Goal: Task Accomplishment & Management: Manage account settings

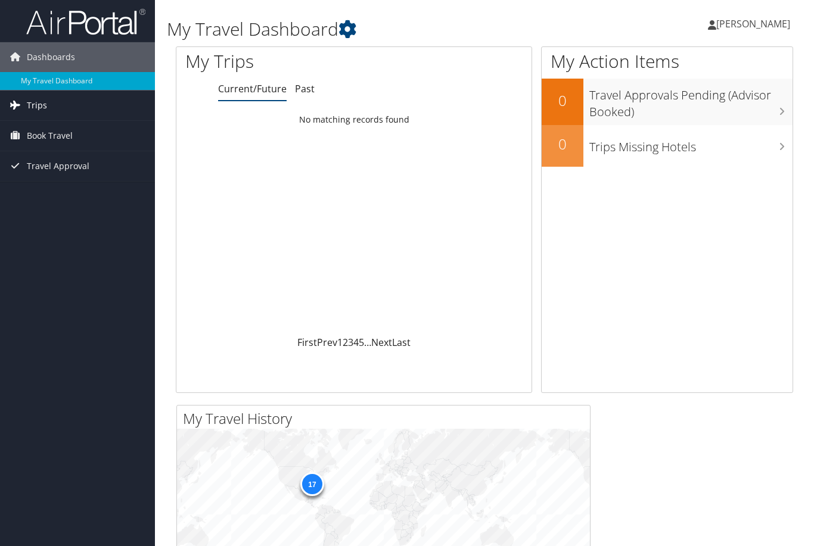
click at [35, 110] on span "Trips" at bounding box center [37, 106] width 20 height 30
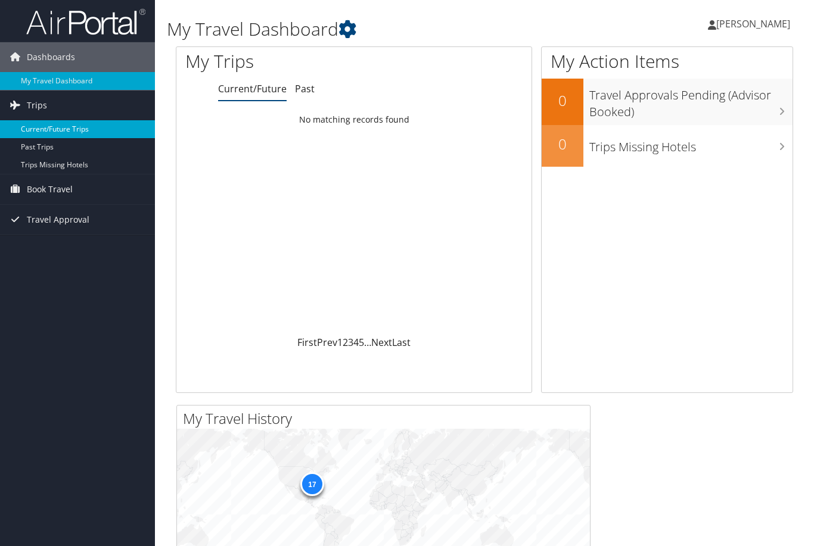
click at [77, 129] on link "Current/Future Trips" at bounding box center [77, 129] width 155 height 18
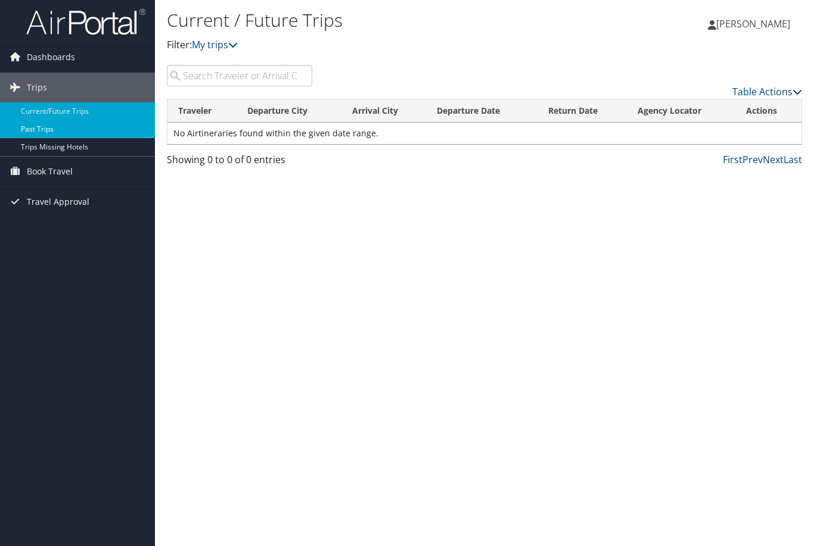
click at [77, 136] on link "Past Trips" at bounding box center [77, 129] width 155 height 18
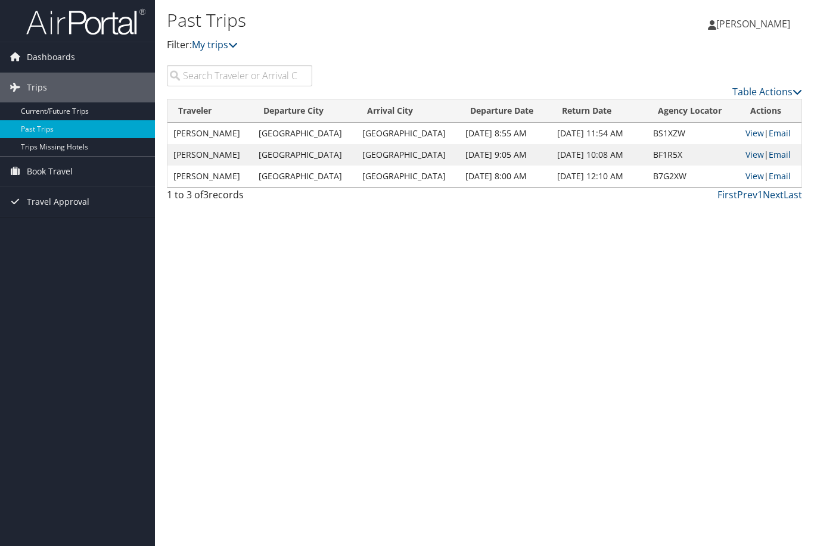
click at [752, 21] on span "[PERSON_NAME]" at bounding box center [753, 23] width 74 height 13
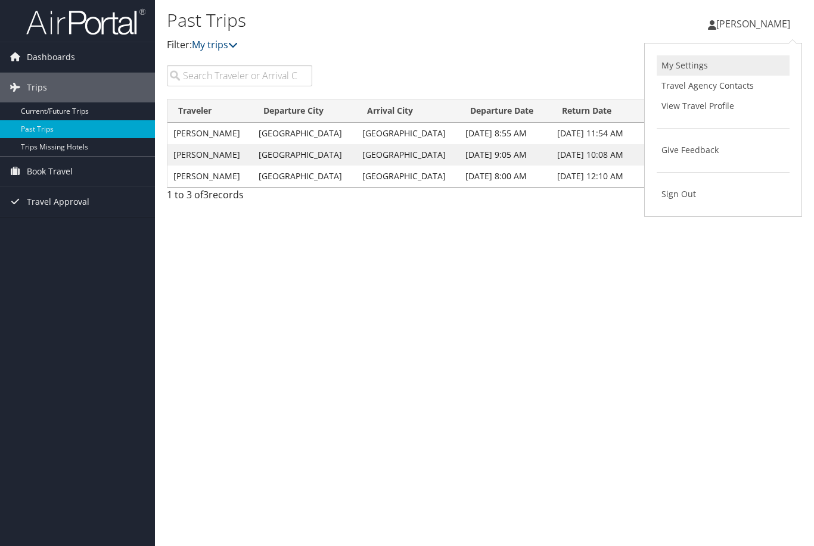
click at [707, 65] on link "My Settings" at bounding box center [722, 65] width 133 height 20
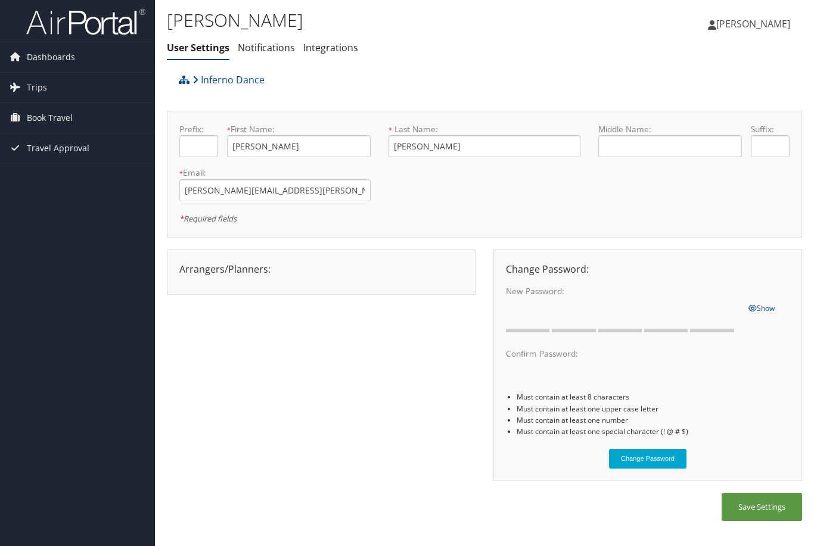
click at [750, 24] on span "[PERSON_NAME]" at bounding box center [753, 23] width 74 height 13
click at [750, 86] on link "Travel Agency Contacts" at bounding box center [722, 86] width 133 height 20
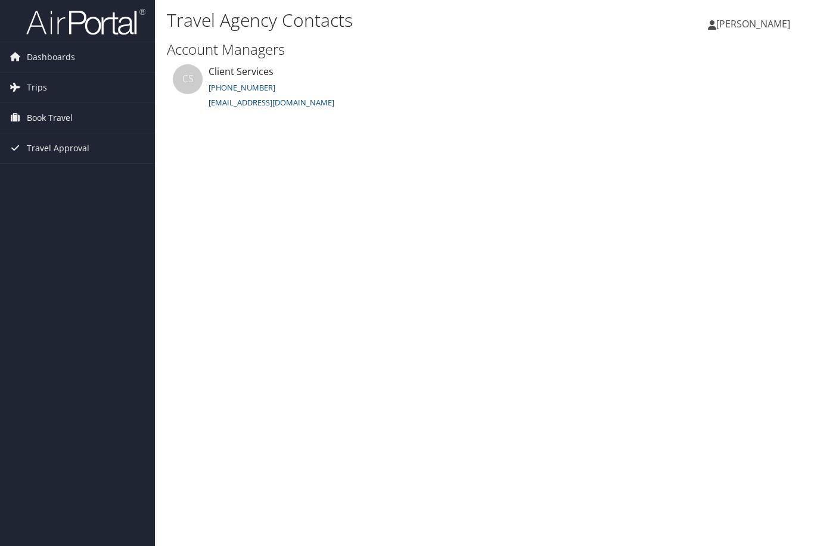
click at [759, 21] on span "Evangeline Avila" at bounding box center [753, 23] width 74 height 13
click at [743, 110] on link "View Travel Profile" at bounding box center [722, 106] width 133 height 20
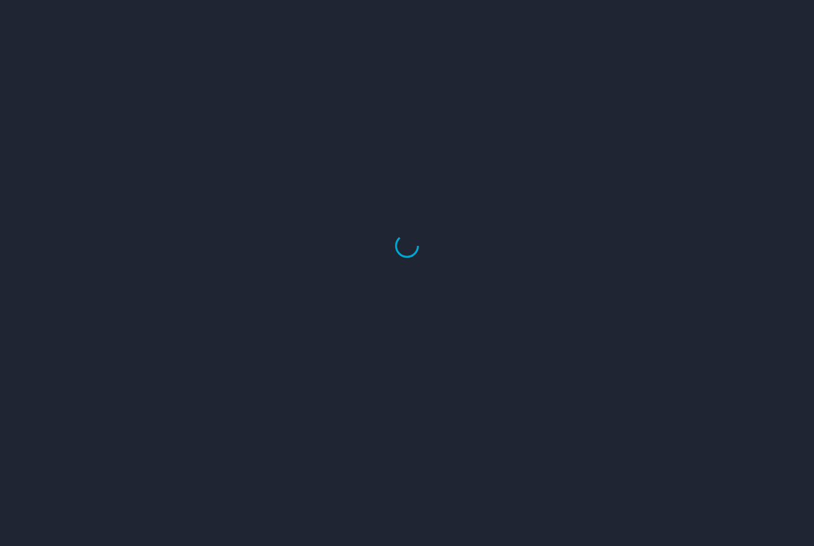
select select "US"
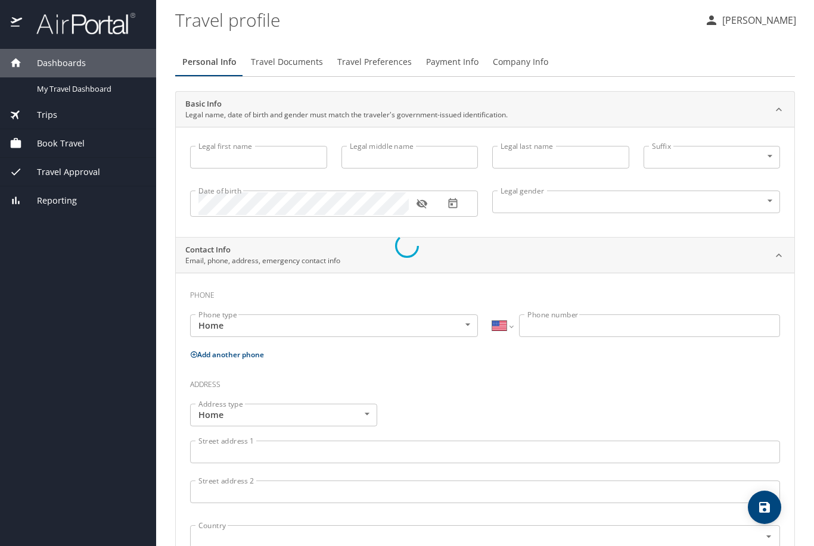
type input "Evangeline"
type input "Avila"
type input "[DEMOGRAPHIC_DATA]"
select select "US"
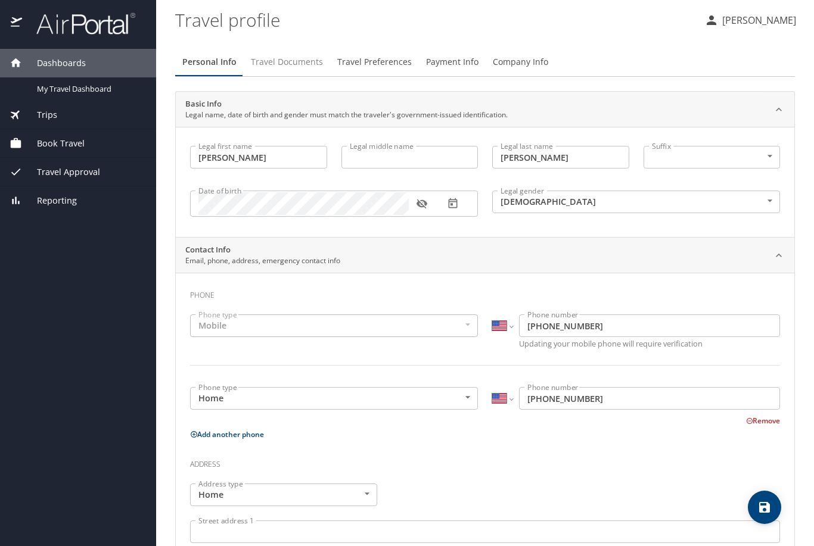
click at [283, 55] on span "Travel Documents" at bounding box center [287, 62] width 72 height 15
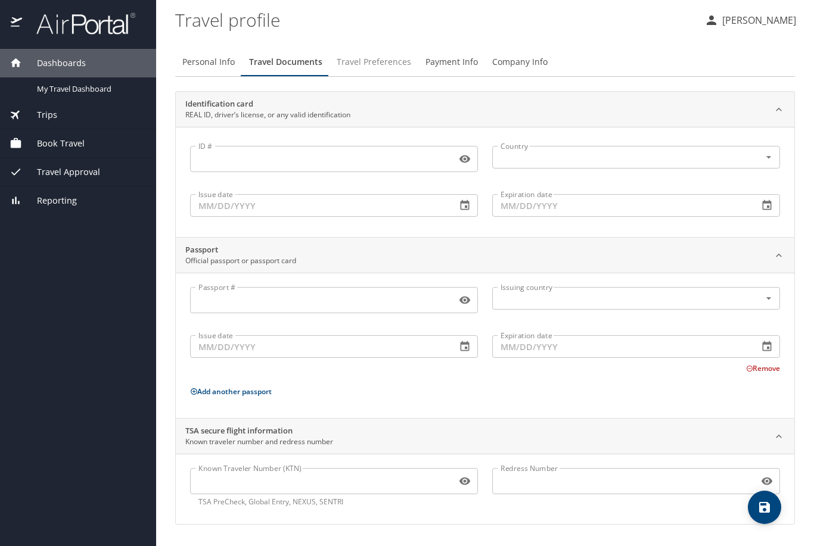
click at [350, 55] on span "Travel Preferences" at bounding box center [373, 62] width 74 height 15
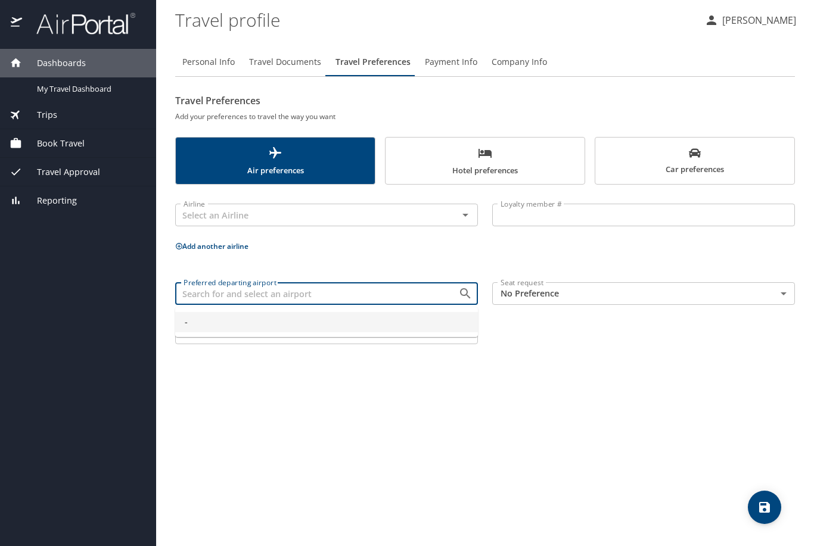
click at [427, 286] on input "Preferred departing airport" at bounding box center [309, 293] width 260 height 15
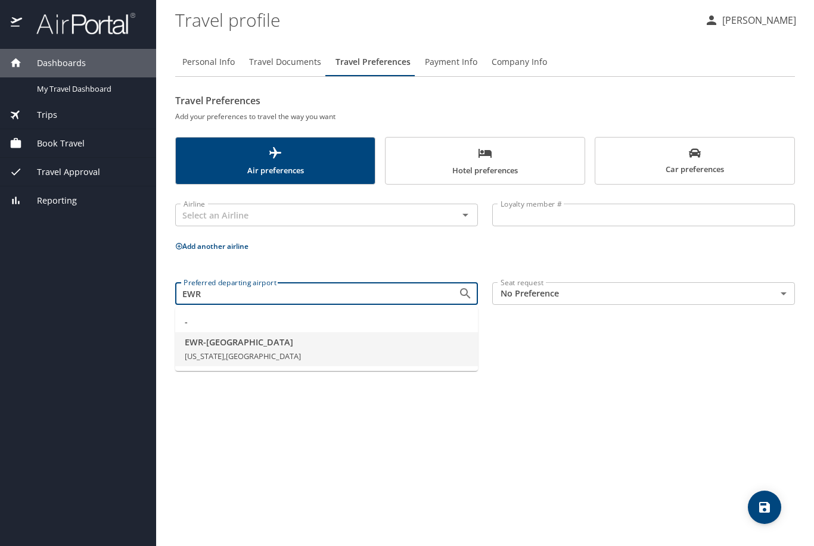
click at [446, 332] on li "EWR - Newark New Jersey, United States of America" at bounding box center [326, 349] width 303 height 35
type input "EWR - Newark"
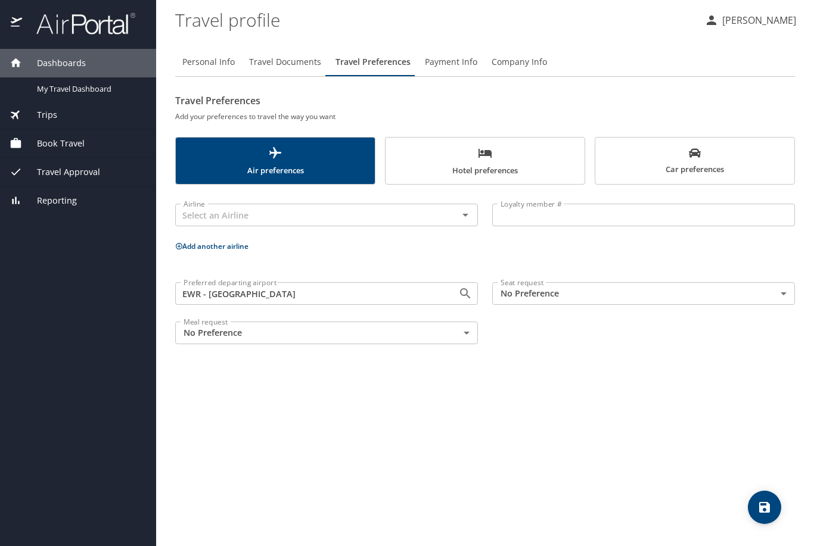
click at [295, 286] on input "EWR - Newark" at bounding box center [309, 293] width 260 height 15
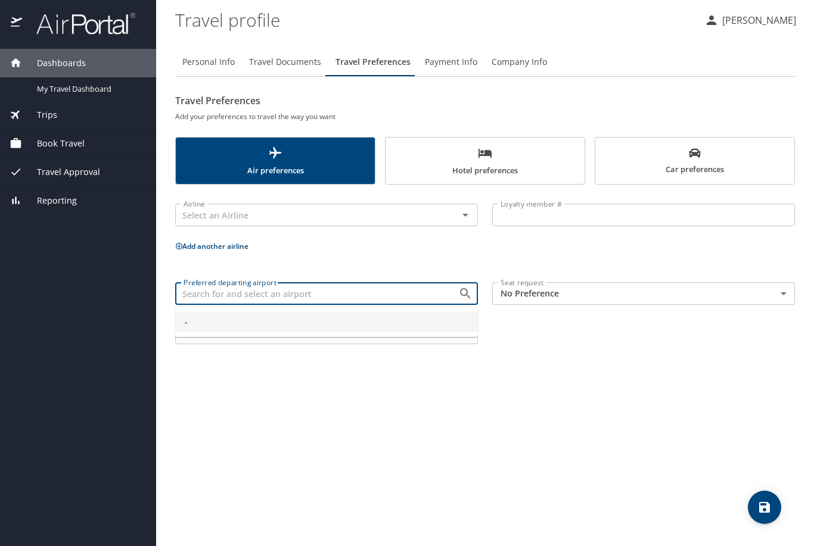
type input "-"
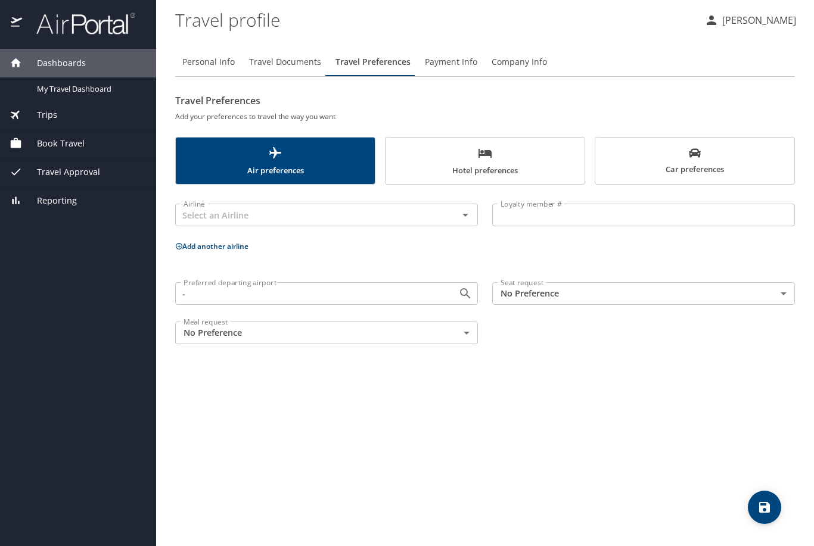
click at [331, 351] on div "Personal Info Travel Documents Travel Preferences Payment Info Company Info Tra…" at bounding box center [484, 292] width 619 height 508
click at [74, 83] on span "My Travel Dashboard" at bounding box center [89, 88] width 105 height 11
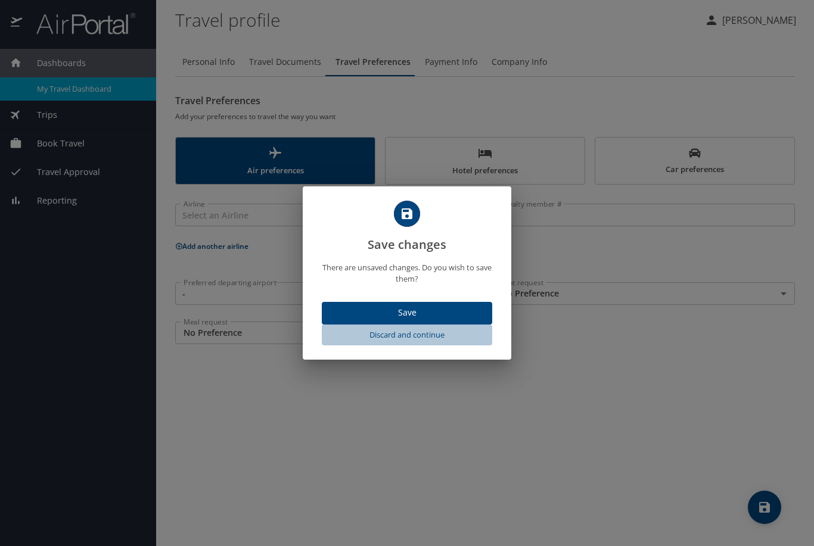
click at [394, 336] on span "Discard and continue" at bounding box center [406, 335] width 161 height 14
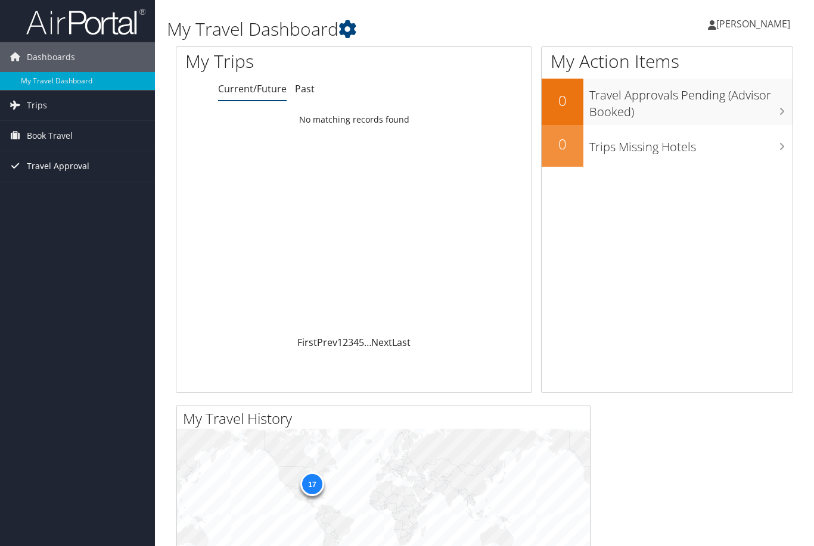
click at [74, 170] on span "Travel Approval" at bounding box center [58, 166] width 63 height 30
click at [71, 110] on link "Trips" at bounding box center [77, 106] width 155 height 30
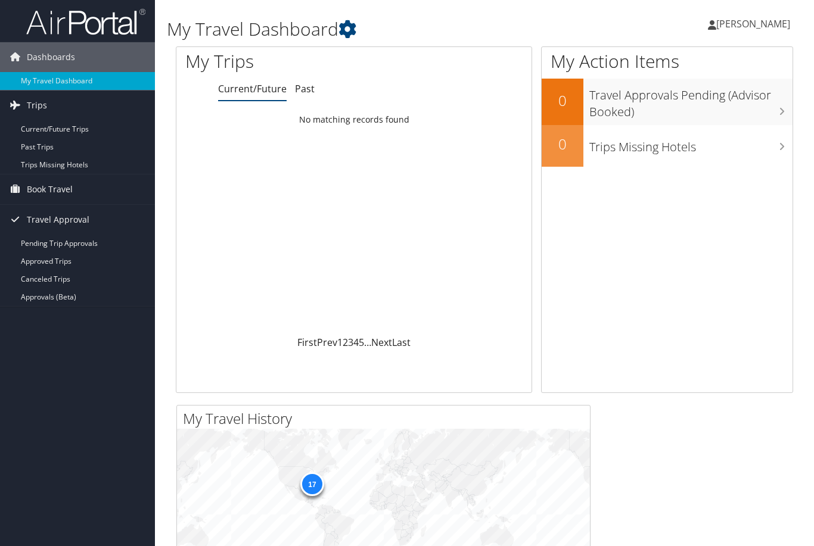
click at [755, 21] on span "[PERSON_NAME]" at bounding box center [753, 23] width 74 height 13
click at [736, 106] on link "View Travel Profile" at bounding box center [722, 106] width 133 height 20
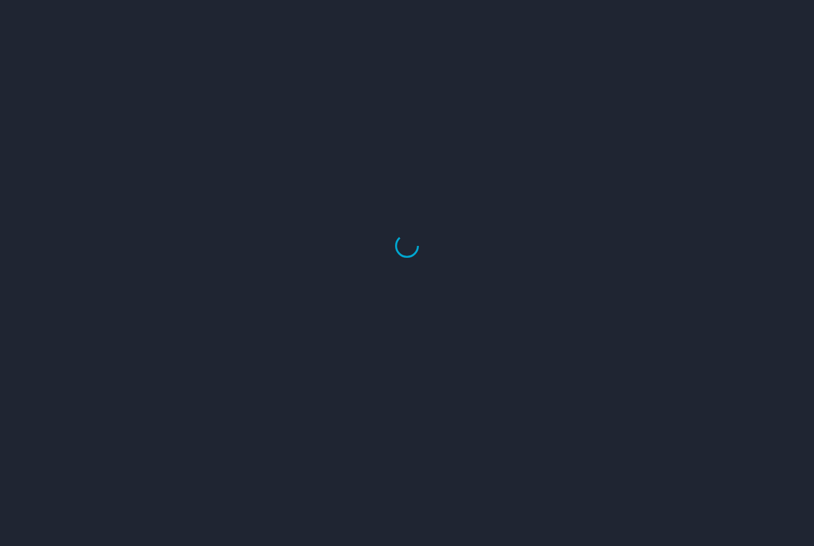
select select "US"
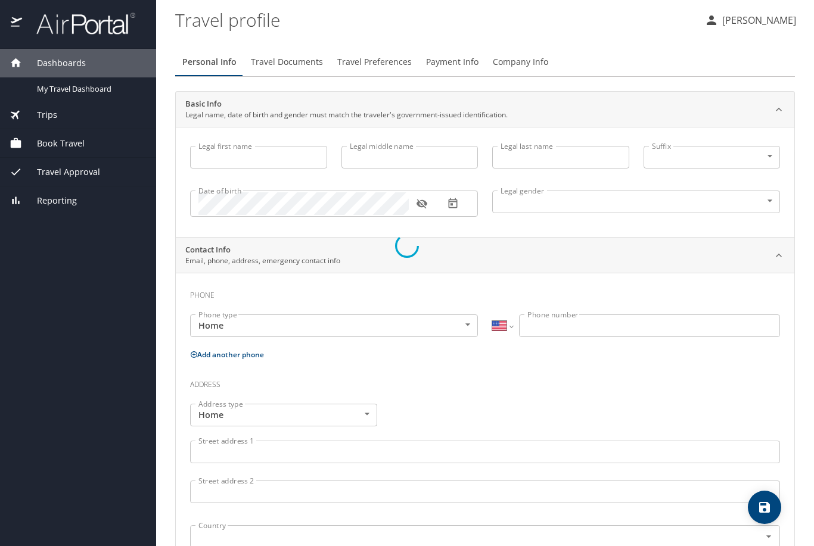
type input "Evangeline"
type input "Avila"
type input "Female"
select select "US"
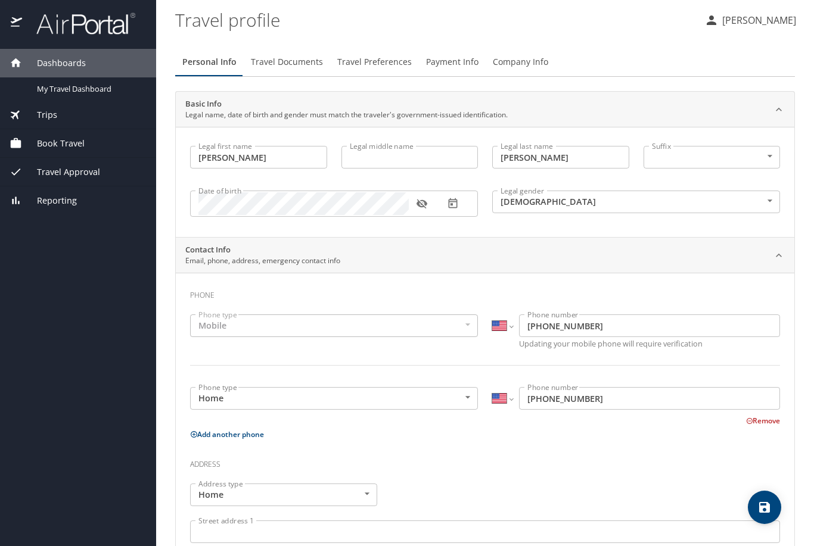
click at [291, 63] on span "Travel Documents" at bounding box center [287, 62] width 72 height 15
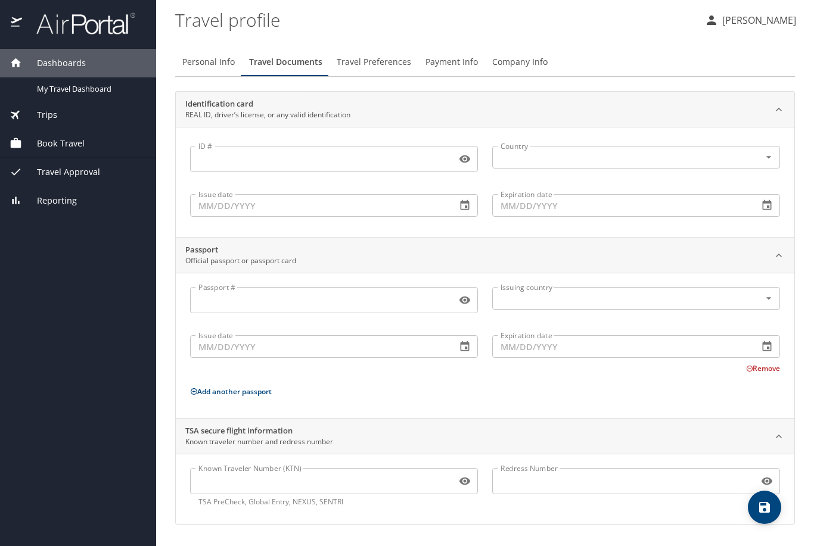
click at [462, 63] on span "Payment Info" at bounding box center [451, 62] width 52 height 15
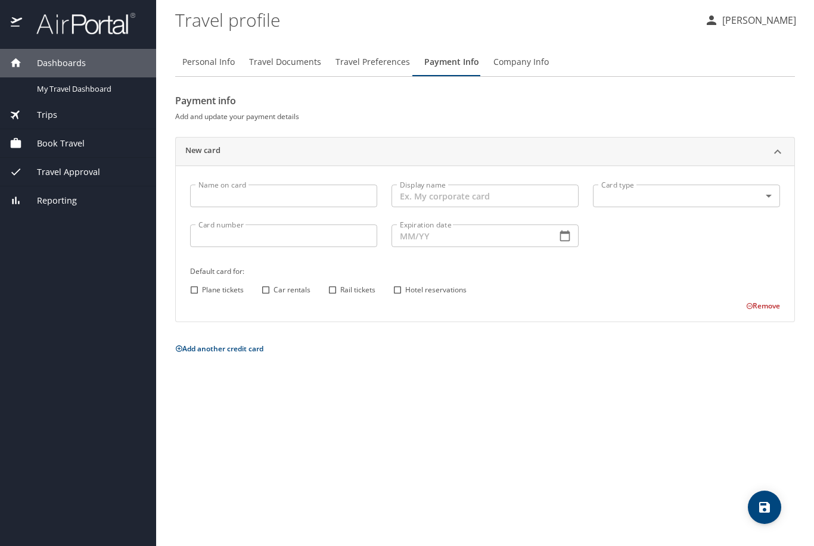
click at [388, 71] on button "Travel Preferences" at bounding box center [372, 62] width 89 height 29
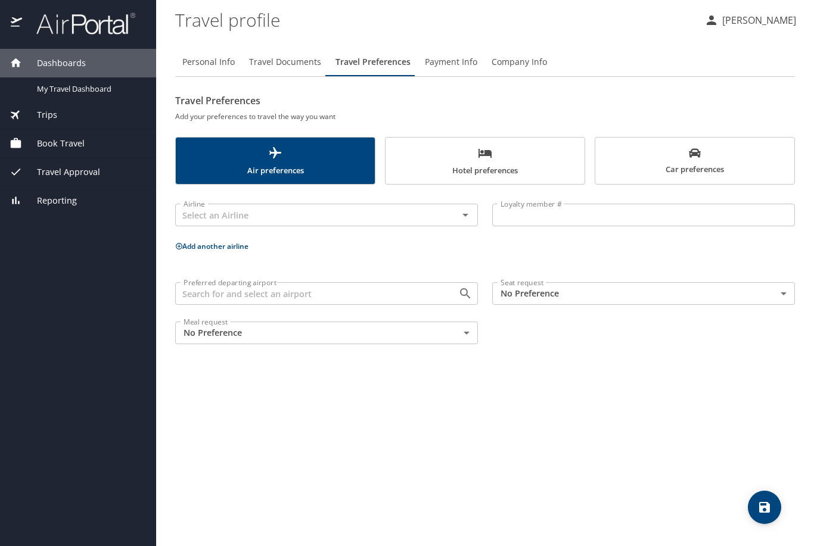
click at [523, 57] on span "Company Info" at bounding box center [518, 62] width 55 height 15
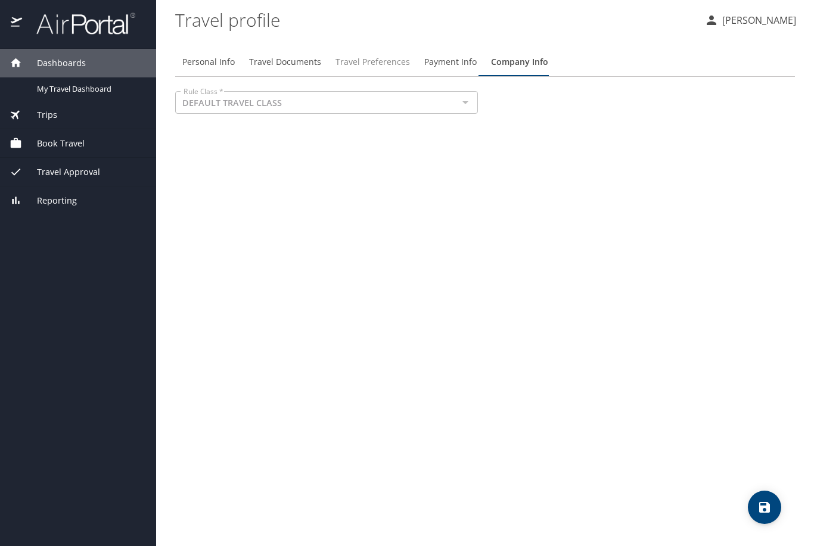
click at [401, 63] on span "Travel Preferences" at bounding box center [372, 62] width 74 height 15
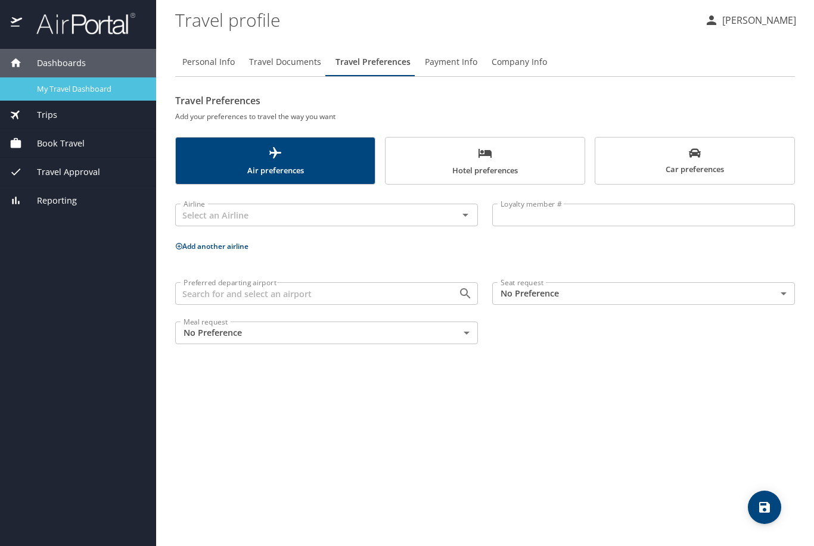
click at [69, 95] on div "My Travel Dashboard" at bounding box center [78, 89] width 137 height 14
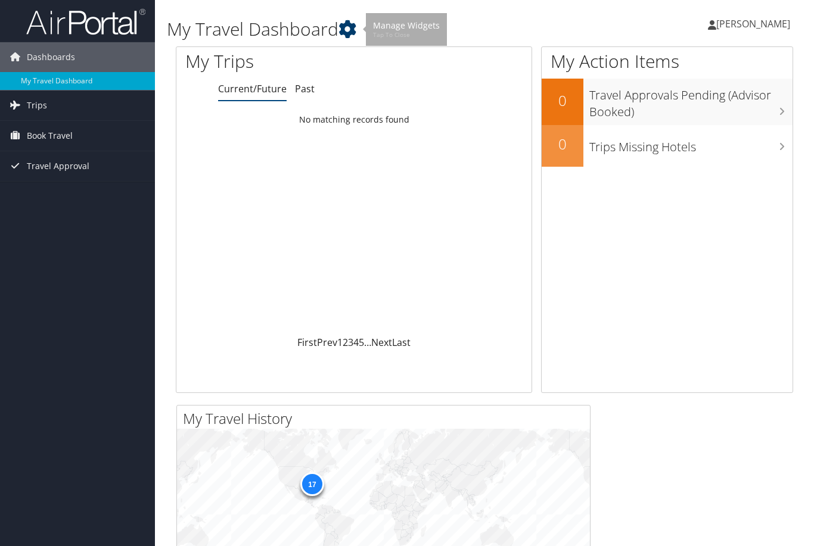
click at [350, 35] on icon at bounding box center [347, 29] width 18 height 18
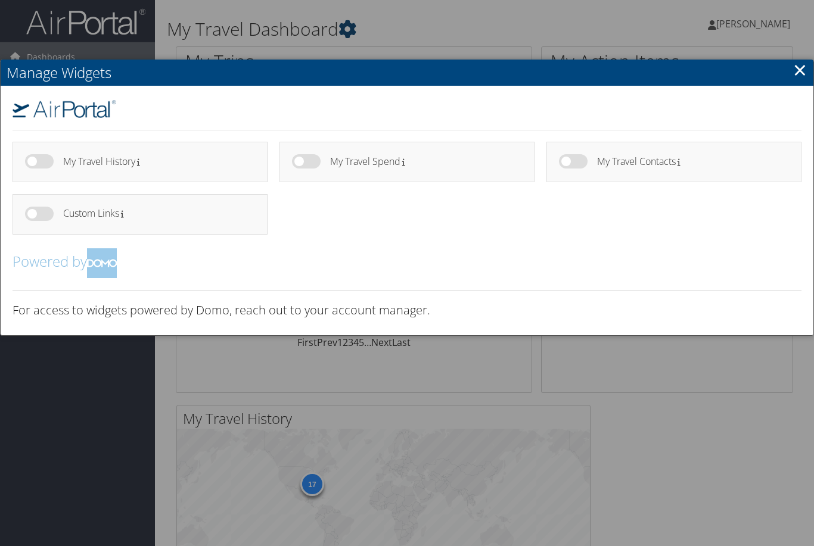
click at [350, 35] on div at bounding box center [407, 273] width 814 height 546
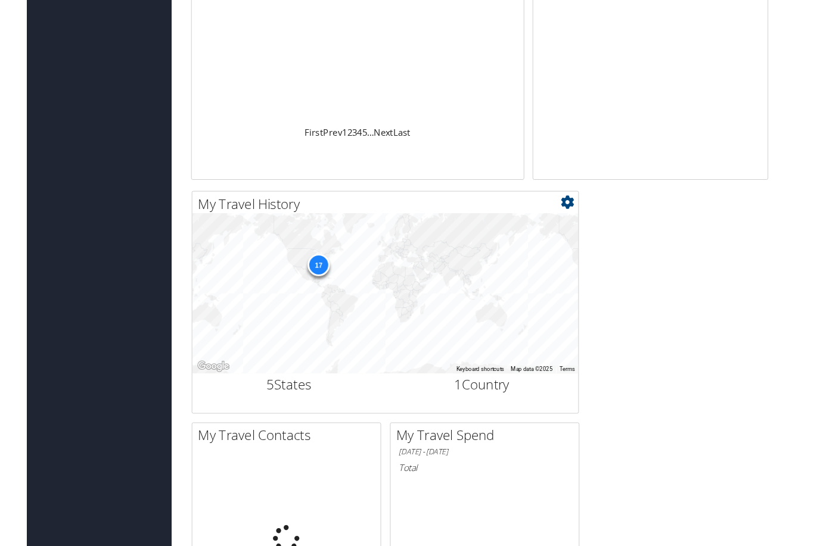
scroll to position [233, 0]
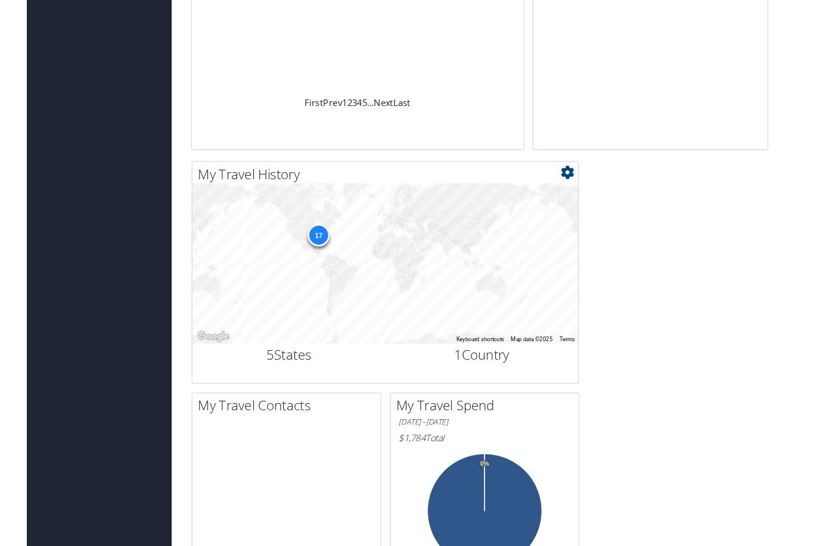
click at [314, 253] on div "17" at bounding box center [312, 251] width 24 height 24
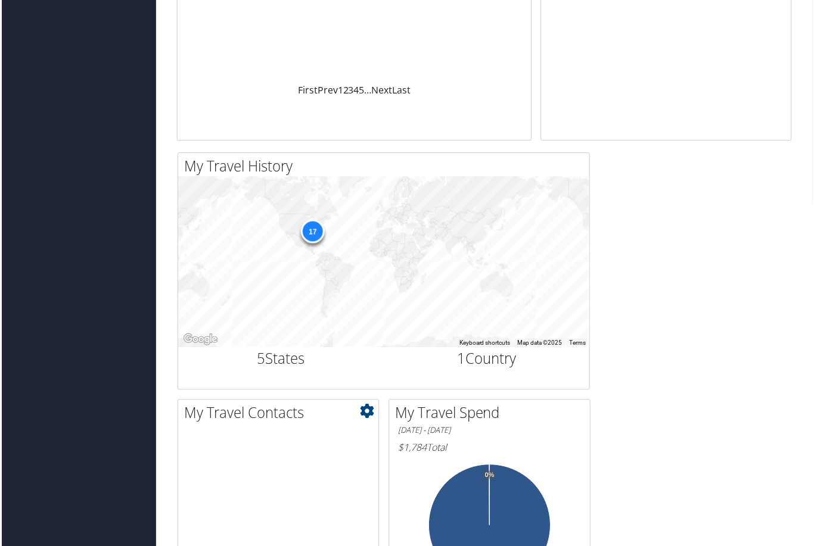
scroll to position [0, 0]
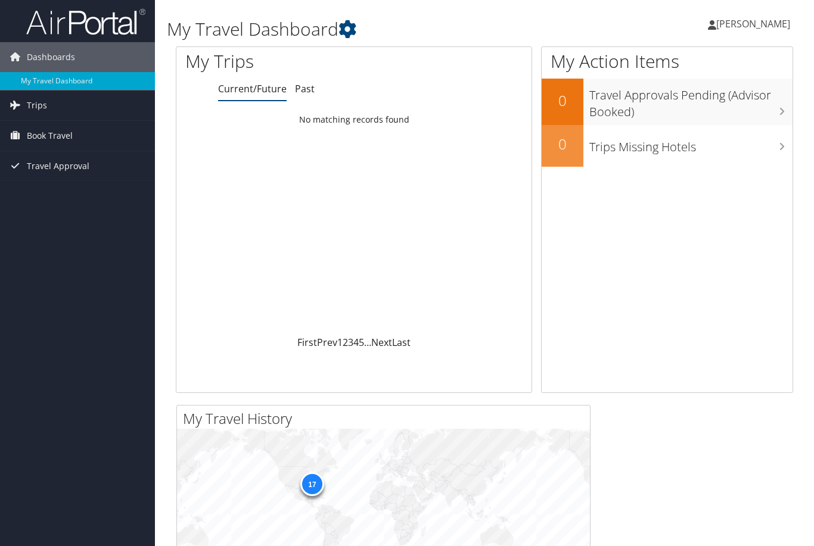
click at [746, 29] on span "[PERSON_NAME]" at bounding box center [753, 23] width 74 height 13
click at [712, 63] on link "My Settings" at bounding box center [722, 65] width 133 height 20
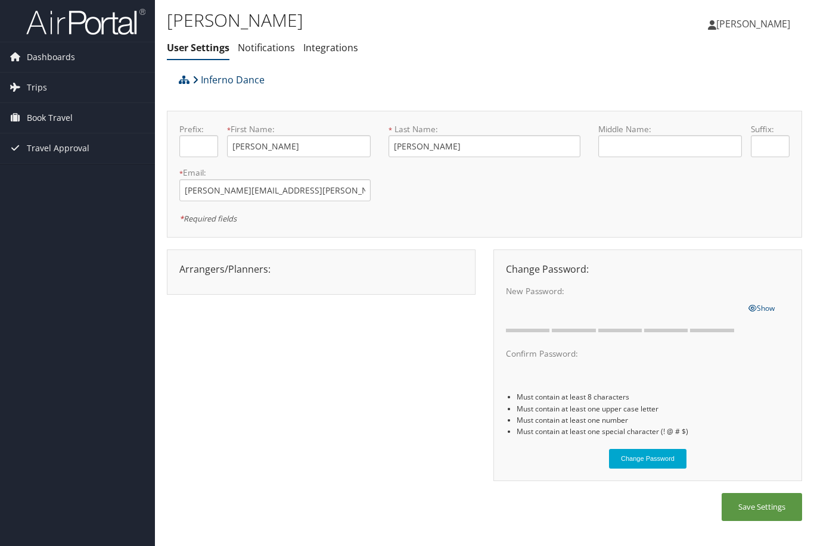
click at [198, 80] on link "Inferno Dance" at bounding box center [228, 80] width 72 height 24
click at [275, 48] on link "Notifications" at bounding box center [266, 47] width 57 height 13
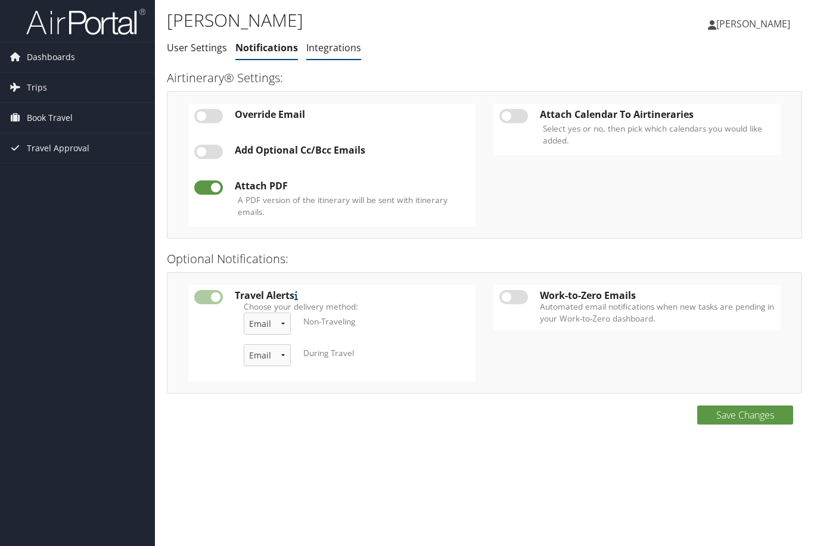
click at [336, 50] on link "Integrations" at bounding box center [333, 47] width 55 height 13
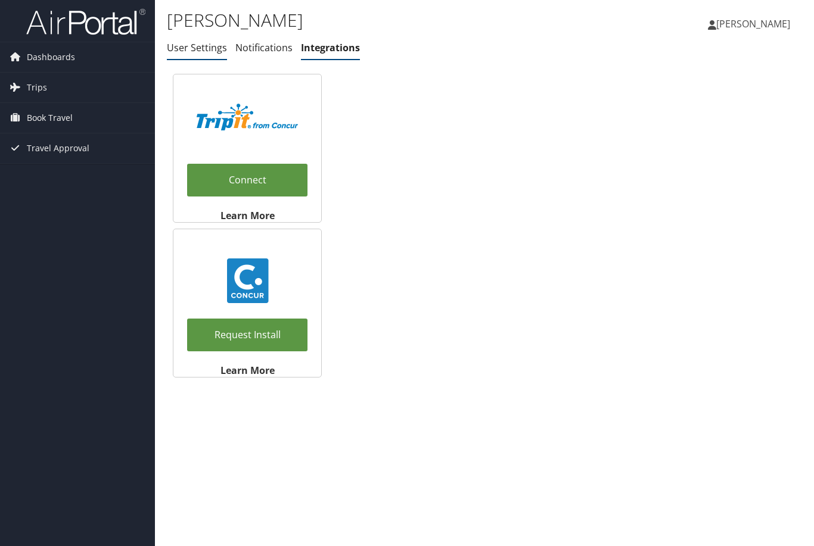
click at [219, 54] on link "User Settings" at bounding box center [197, 47] width 60 height 13
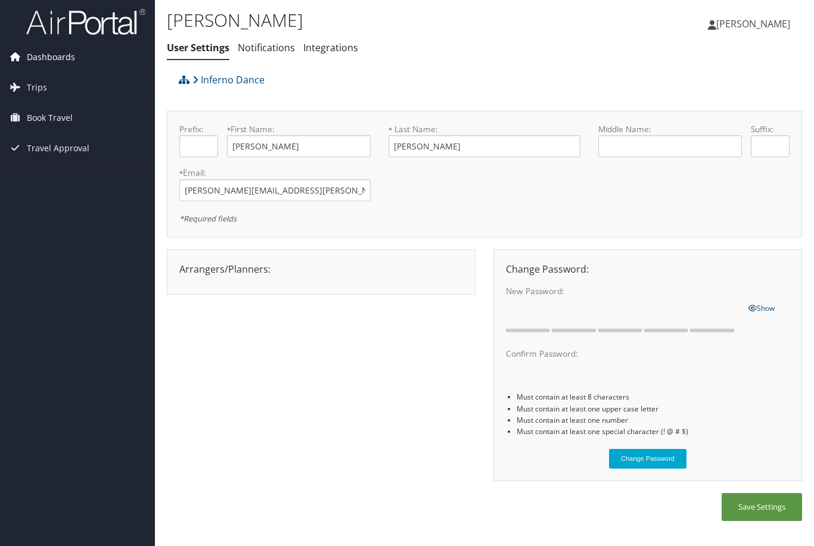
click at [48, 60] on span "Dashboards" at bounding box center [51, 57] width 48 height 30
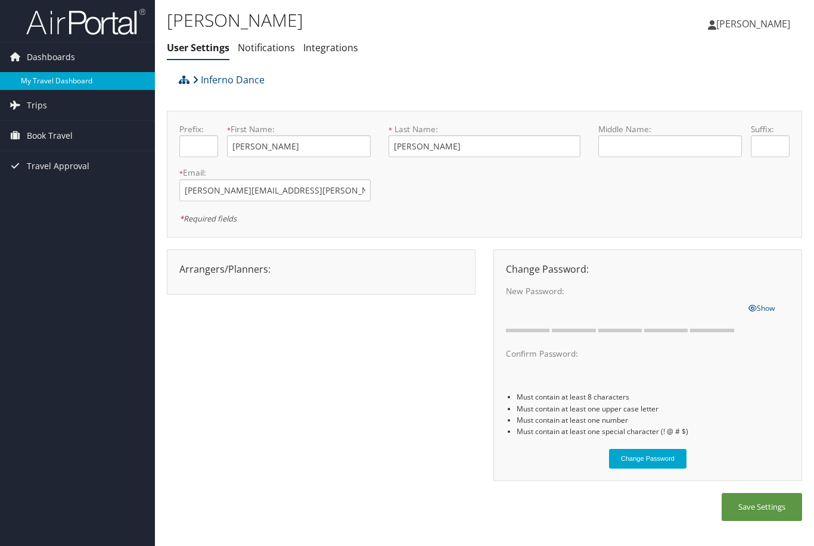
click at [61, 73] on link "My Travel Dashboard" at bounding box center [77, 81] width 155 height 18
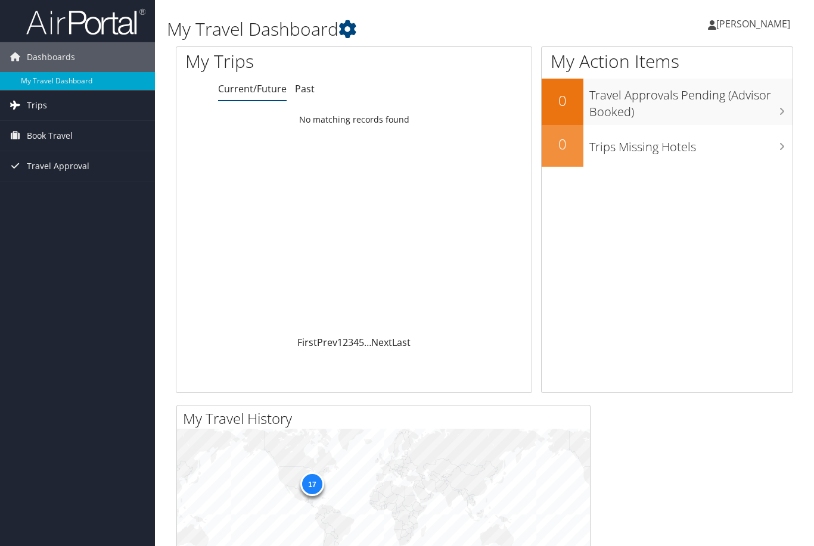
click at [59, 111] on link "Trips" at bounding box center [77, 106] width 155 height 30
click at [757, 21] on span "[PERSON_NAME]" at bounding box center [753, 23] width 74 height 13
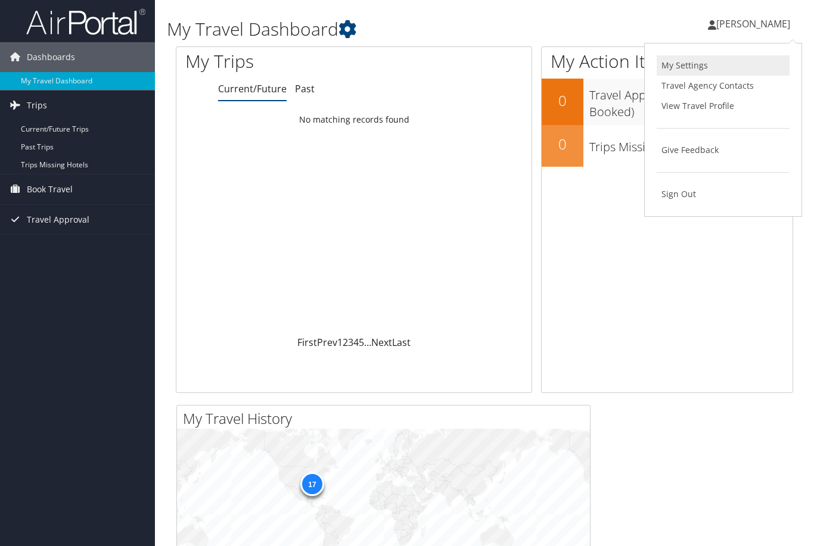
click at [705, 67] on link "My Settings" at bounding box center [722, 65] width 133 height 20
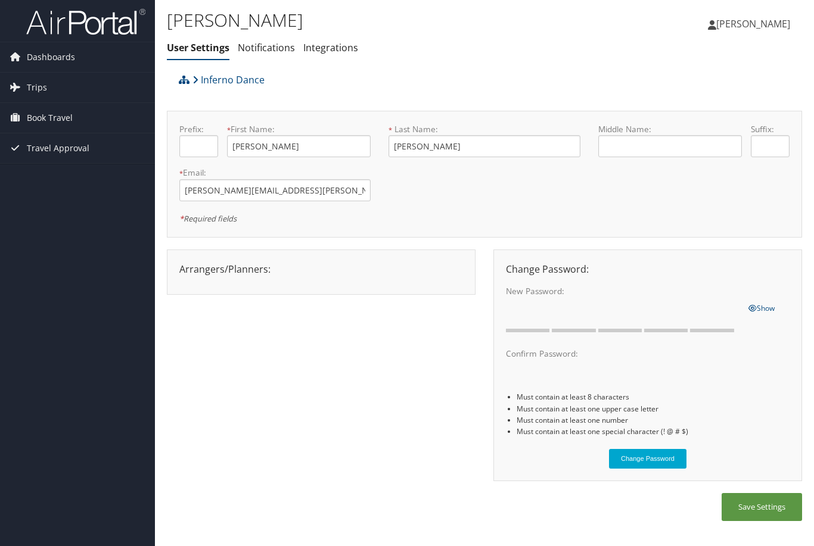
click at [768, 22] on span "[PERSON_NAME]" at bounding box center [753, 23] width 74 height 13
click at [747, 110] on link "View Travel Profile" at bounding box center [722, 106] width 133 height 20
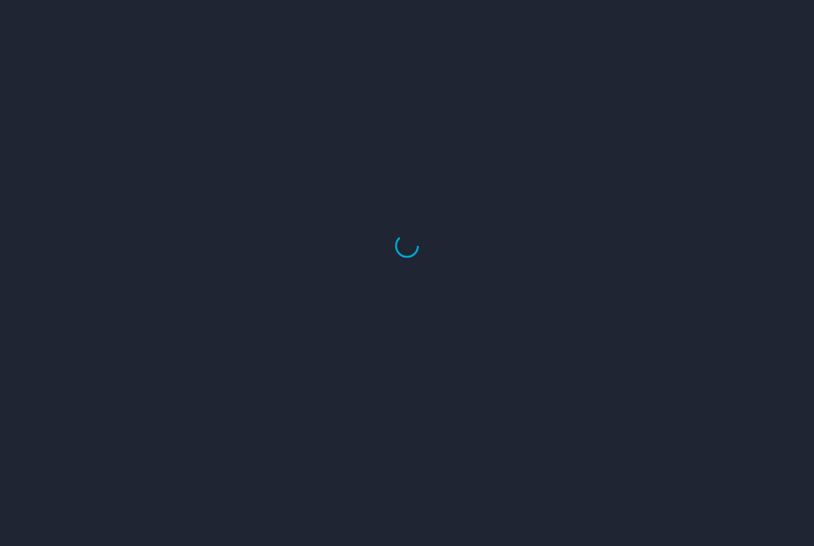
select select "US"
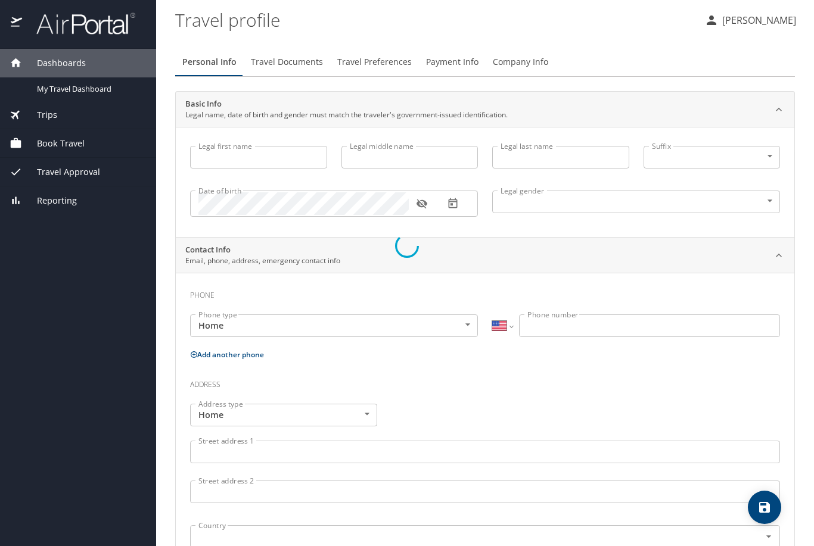
type input "[PERSON_NAME]"
type input "[DEMOGRAPHIC_DATA]"
select select "US"
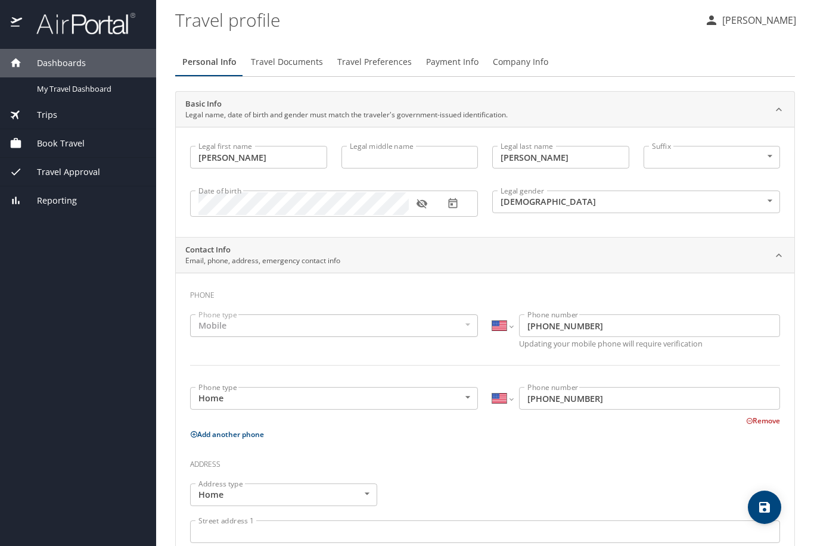
click at [295, 55] on span "Travel Documents" at bounding box center [287, 62] width 72 height 15
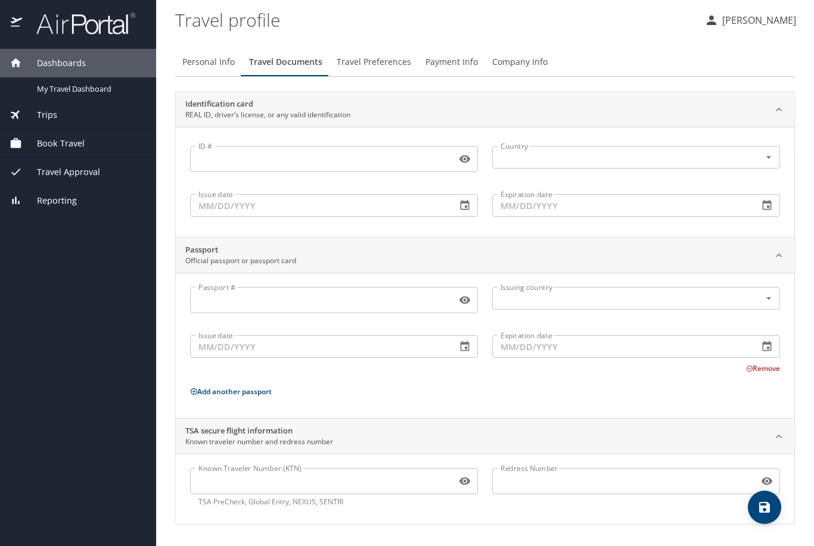
click at [366, 55] on span "Travel Preferences" at bounding box center [373, 62] width 74 height 15
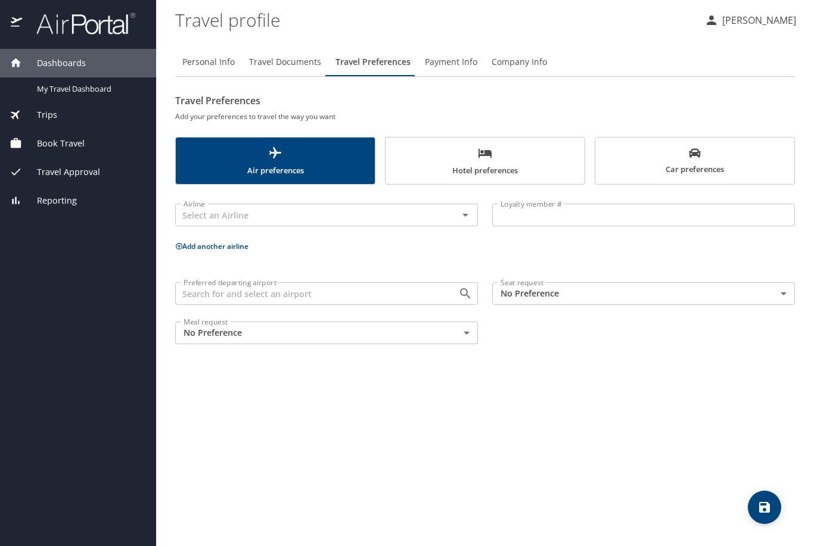
click at [353, 282] on div "Preferred departing airport" at bounding box center [326, 293] width 303 height 23
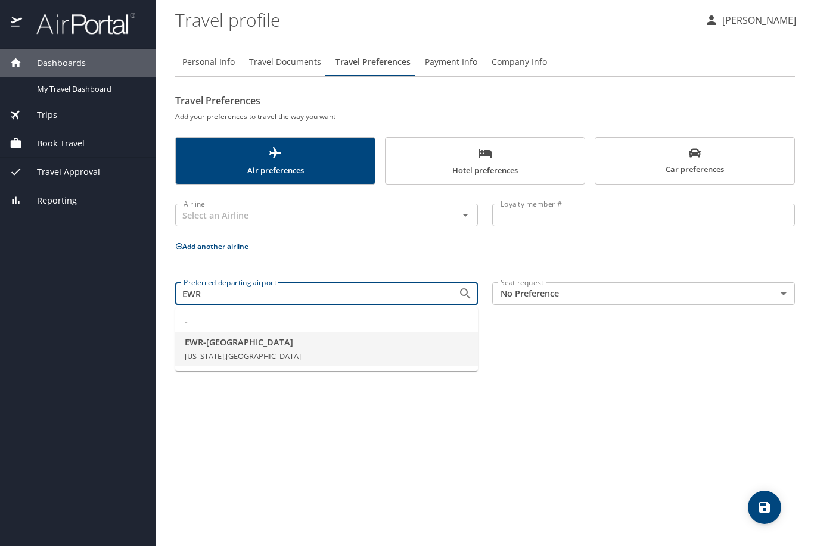
click at [325, 336] on span "EWR - [GEOGRAPHIC_DATA]" at bounding box center [326, 342] width 283 height 13
type input "EWR - [GEOGRAPHIC_DATA]"
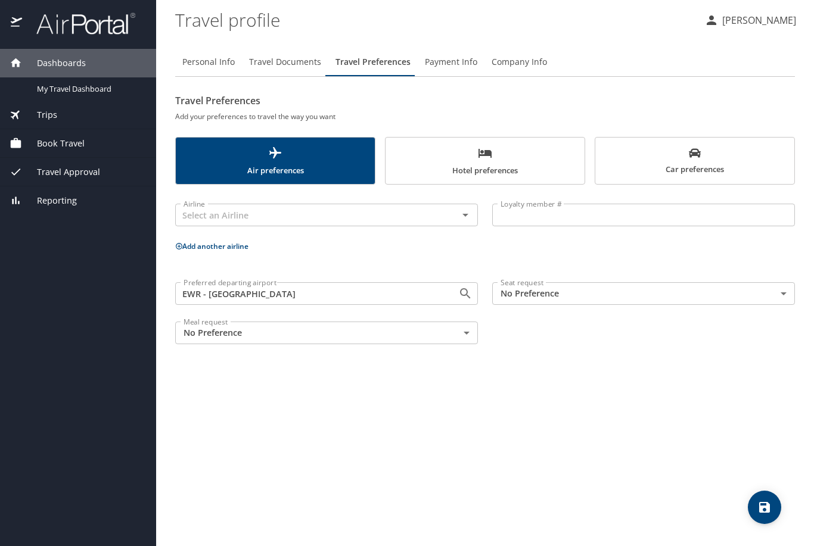
click at [297, 55] on span "Travel Documents" at bounding box center [285, 62] width 72 height 15
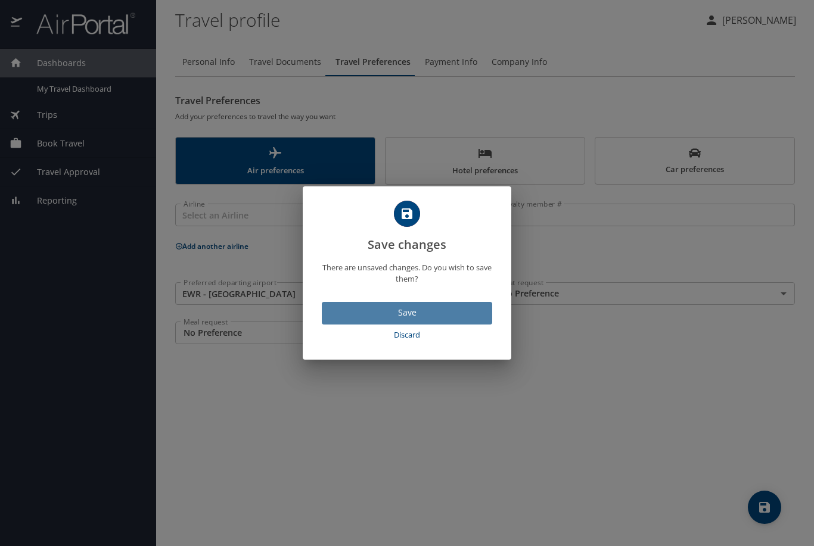
click at [470, 309] on span "Save" at bounding box center [406, 313] width 151 height 15
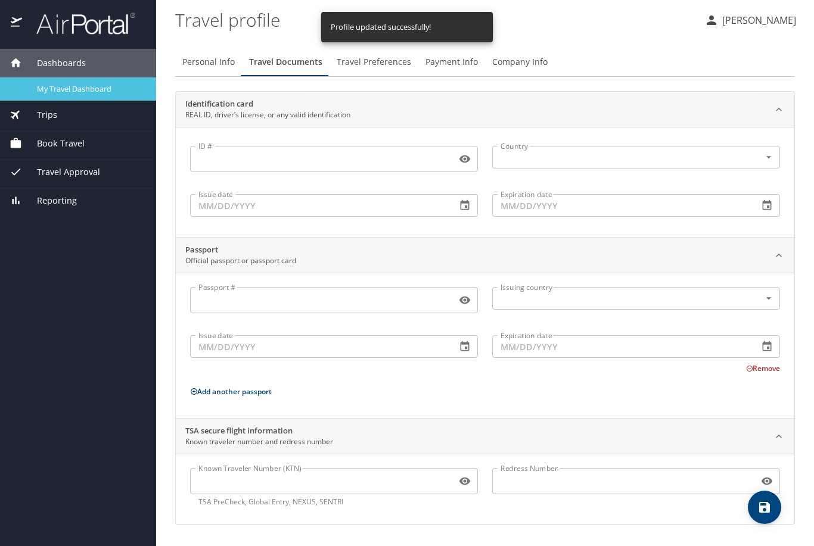
click at [94, 83] on span "My Travel Dashboard" at bounding box center [89, 88] width 105 height 11
